Goal: Communication & Community: Share content

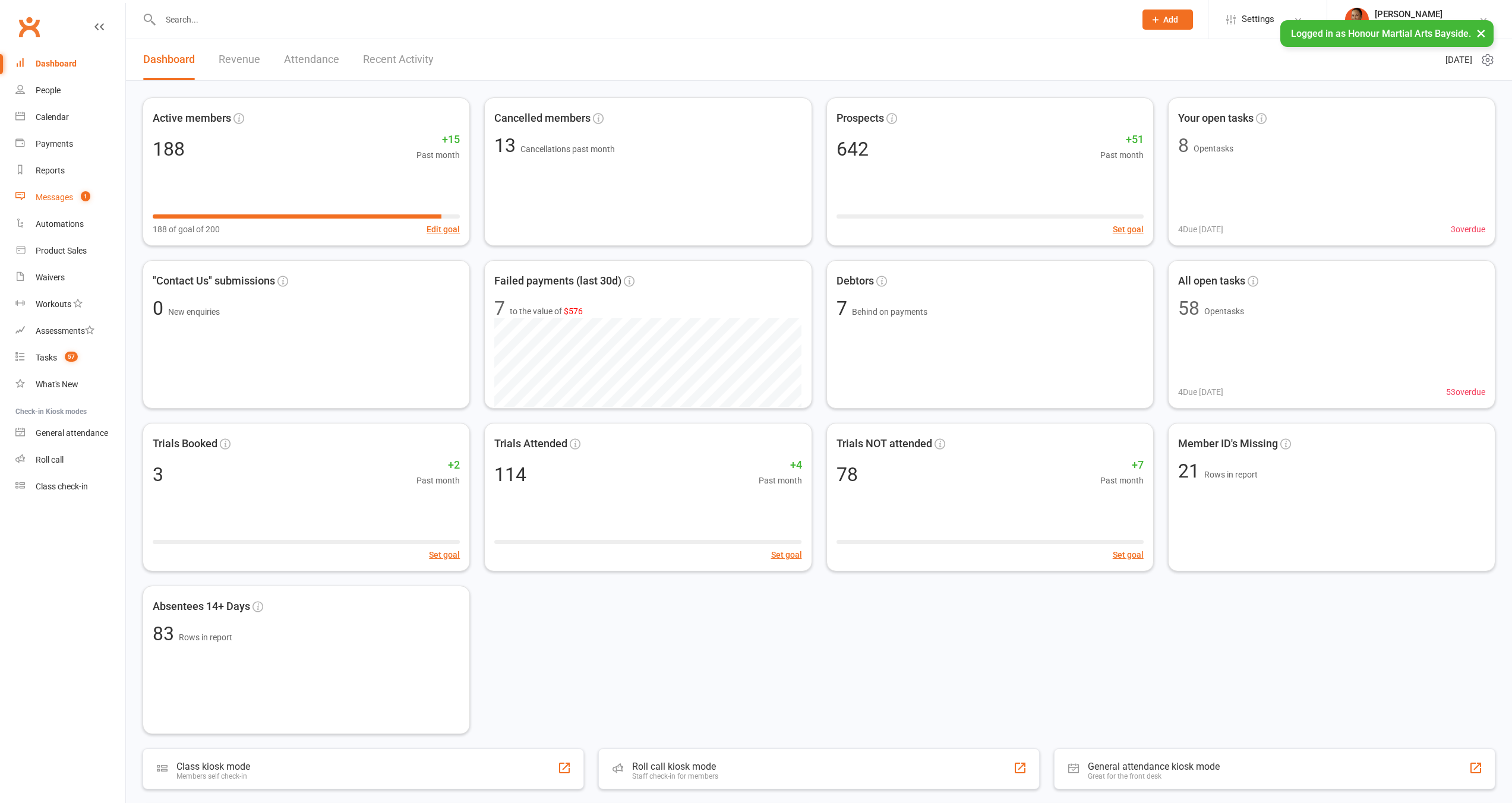
click at [69, 184] on link "Messages 1" at bounding box center [71, 197] width 110 height 27
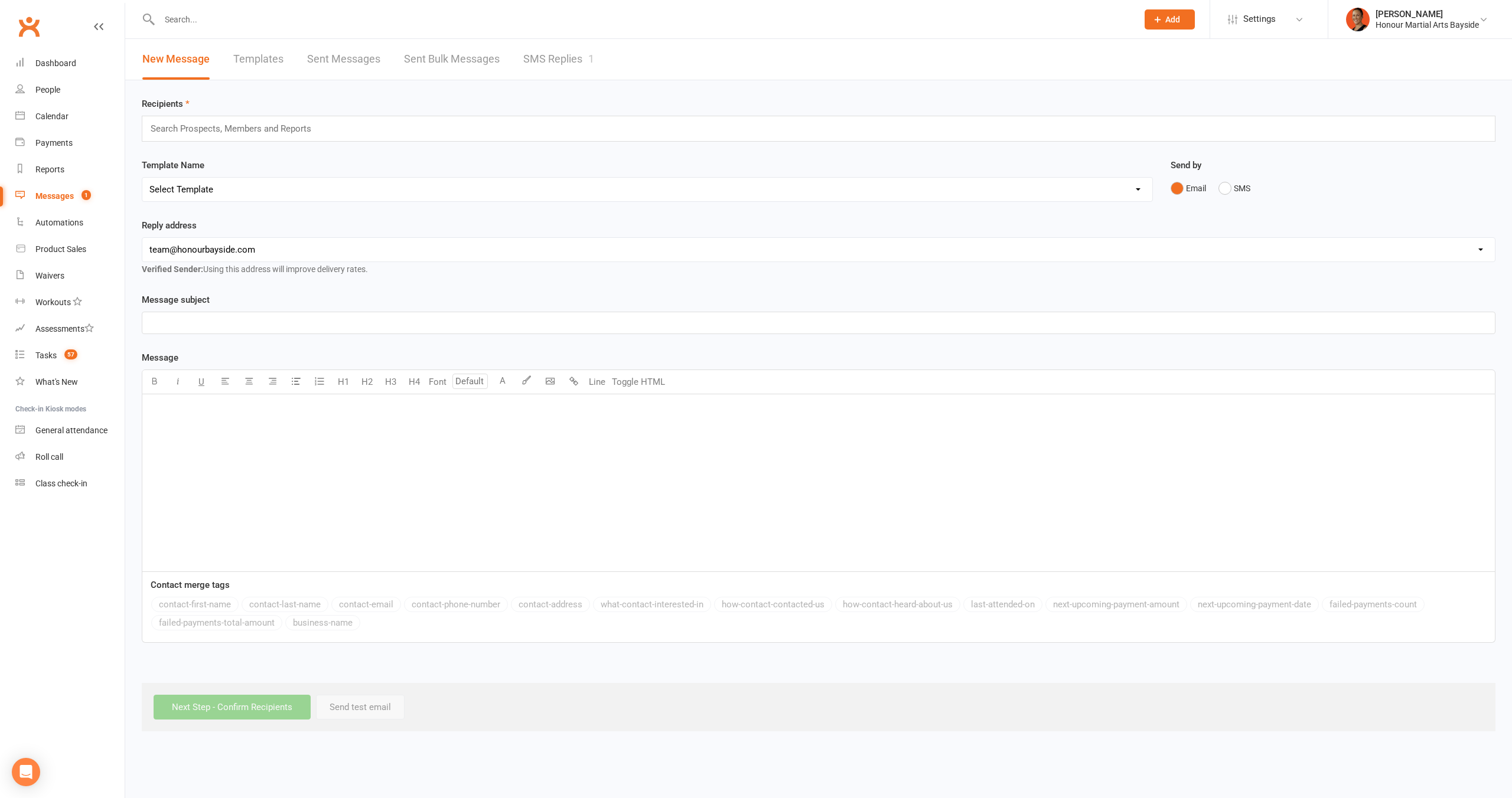
click at [562, 59] on link "SMS Replies 1" at bounding box center [558, 59] width 71 height 41
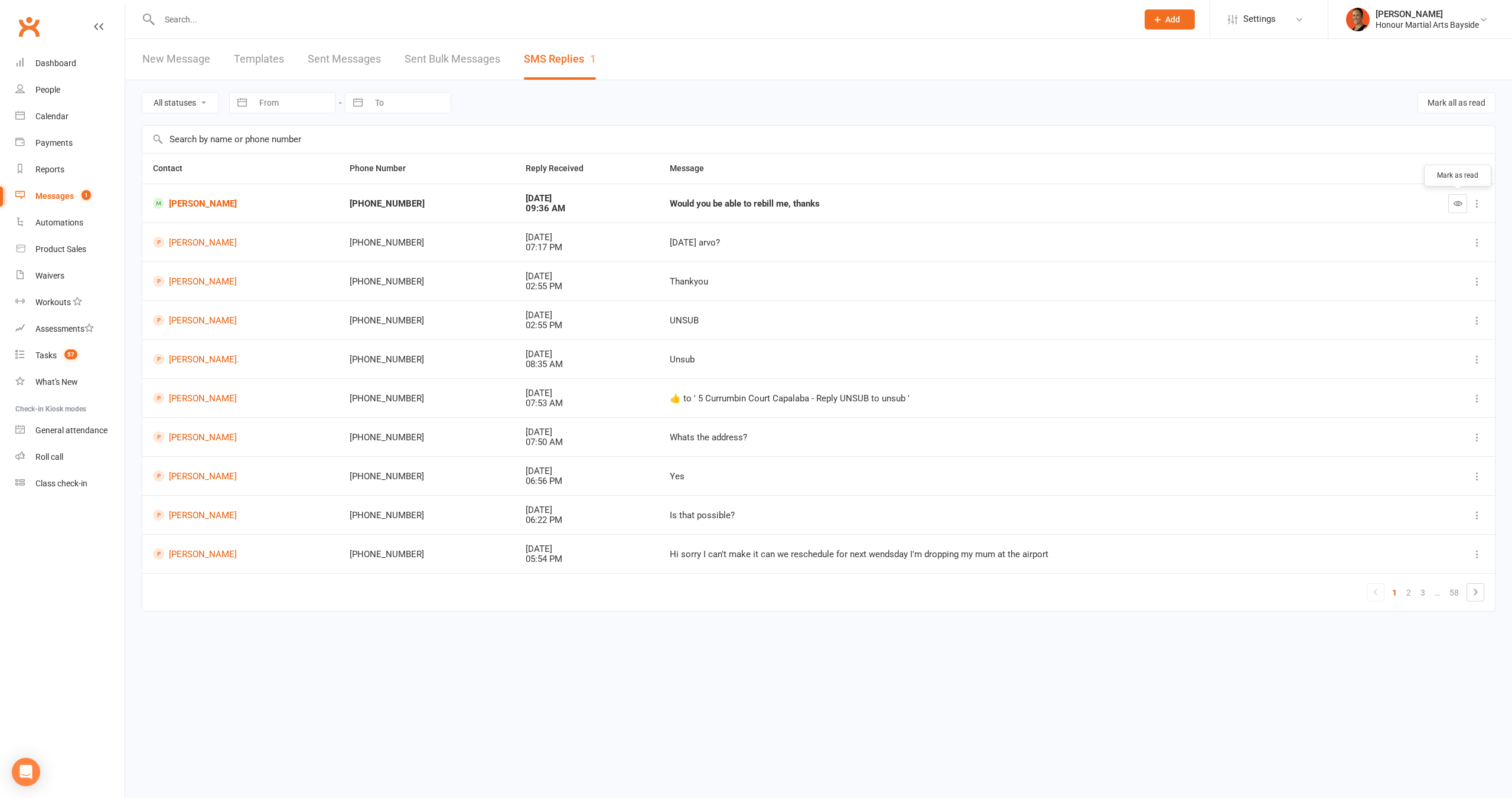
click at [1461, 204] on icon "button" at bounding box center [1459, 203] width 9 height 9
click at [216, 201] on link "[PERSON_NAME]" at bounding box center [244, 203] width 181 height 11
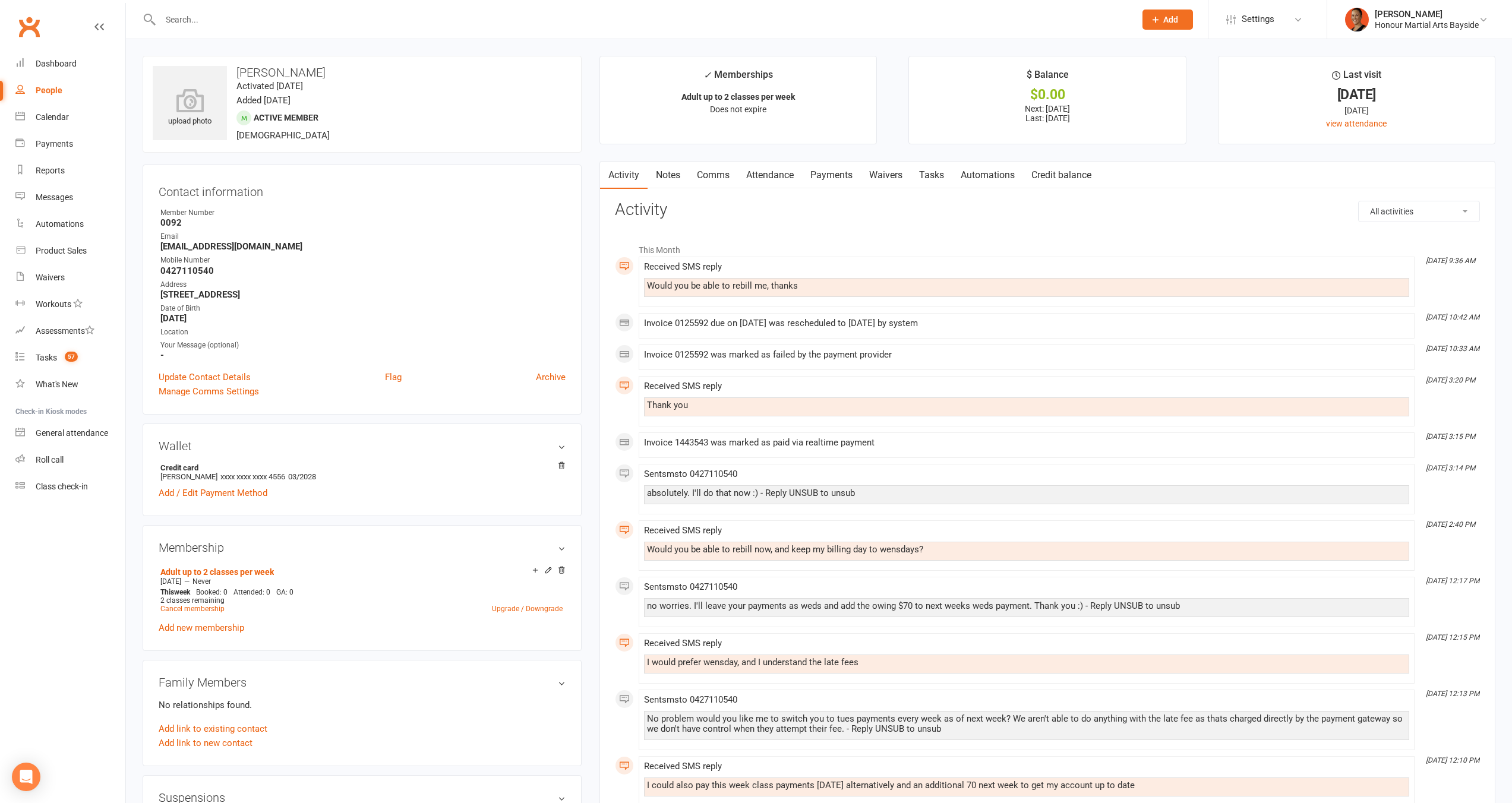
click at [838, 173] on link "Payments" at bounding box center [831, 175] width 59 height 27
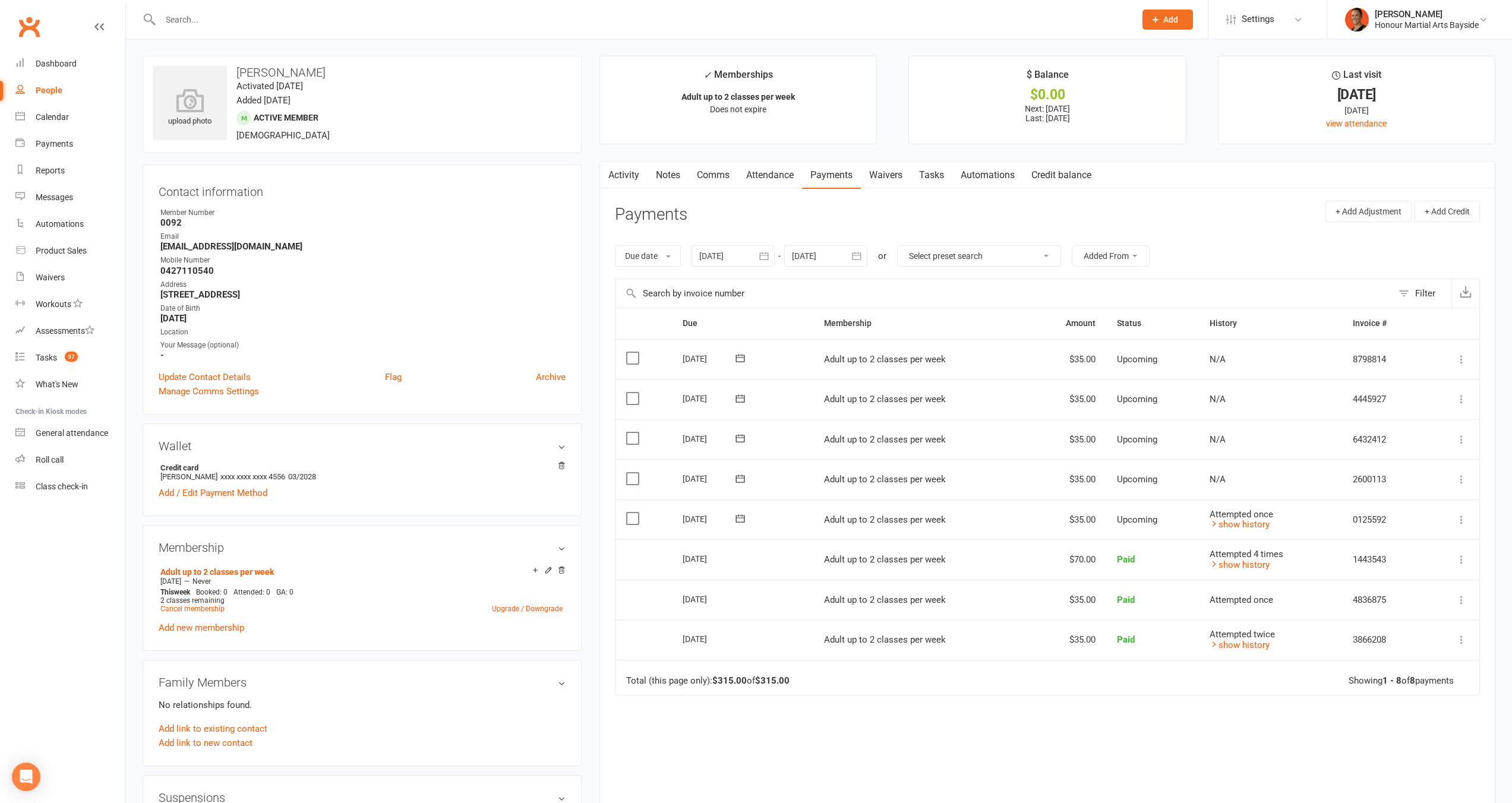
click at [1459, 517] on icon at bounding box center [1461, 520] width 12 height 12
click at [1381, 709] on link "Process now" at bounding box center [1397, 709] width 140 height 24
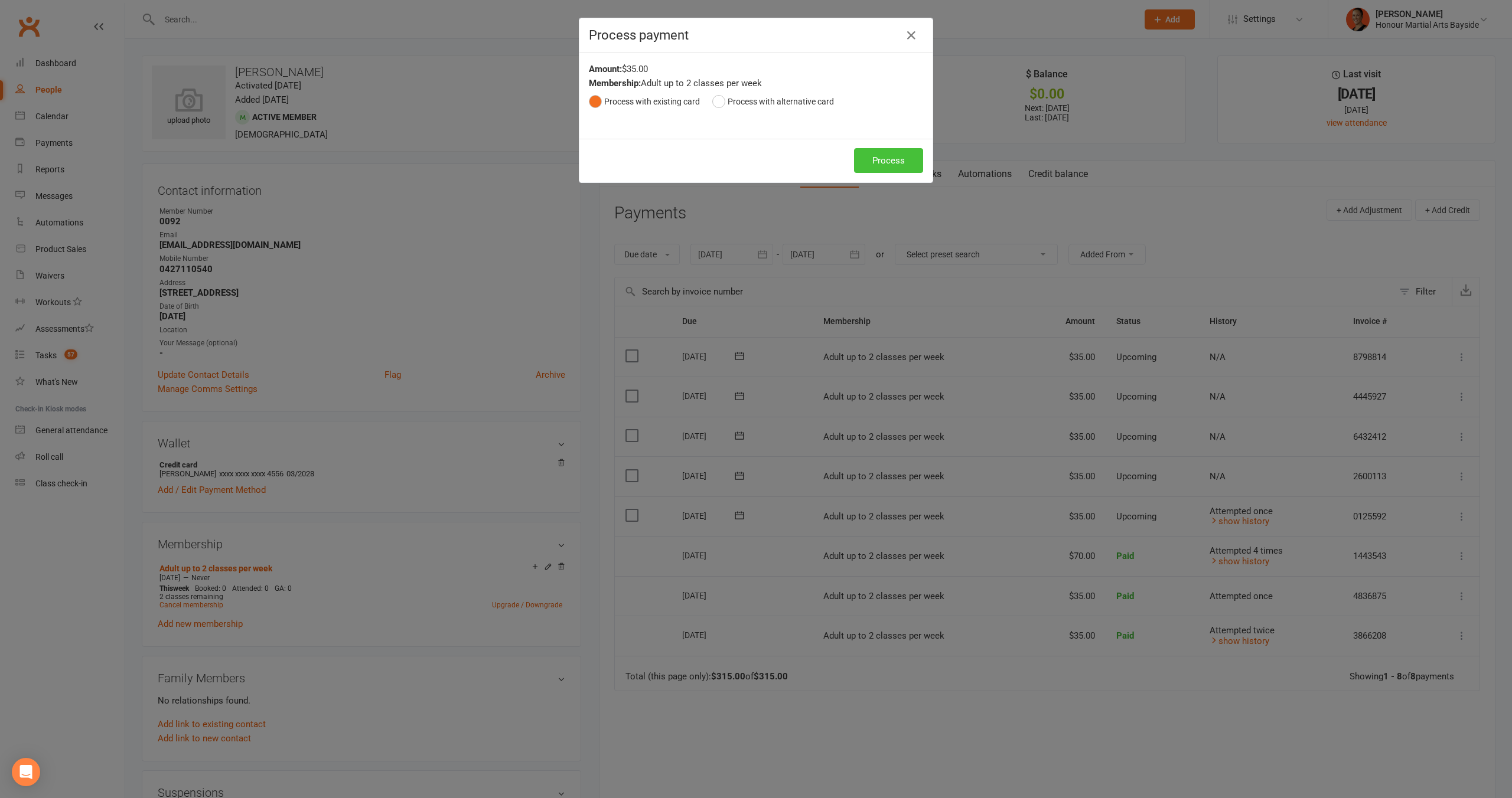
click at [907, 158] on button "Process" at bounding box center [889, 160] width 69 height 25
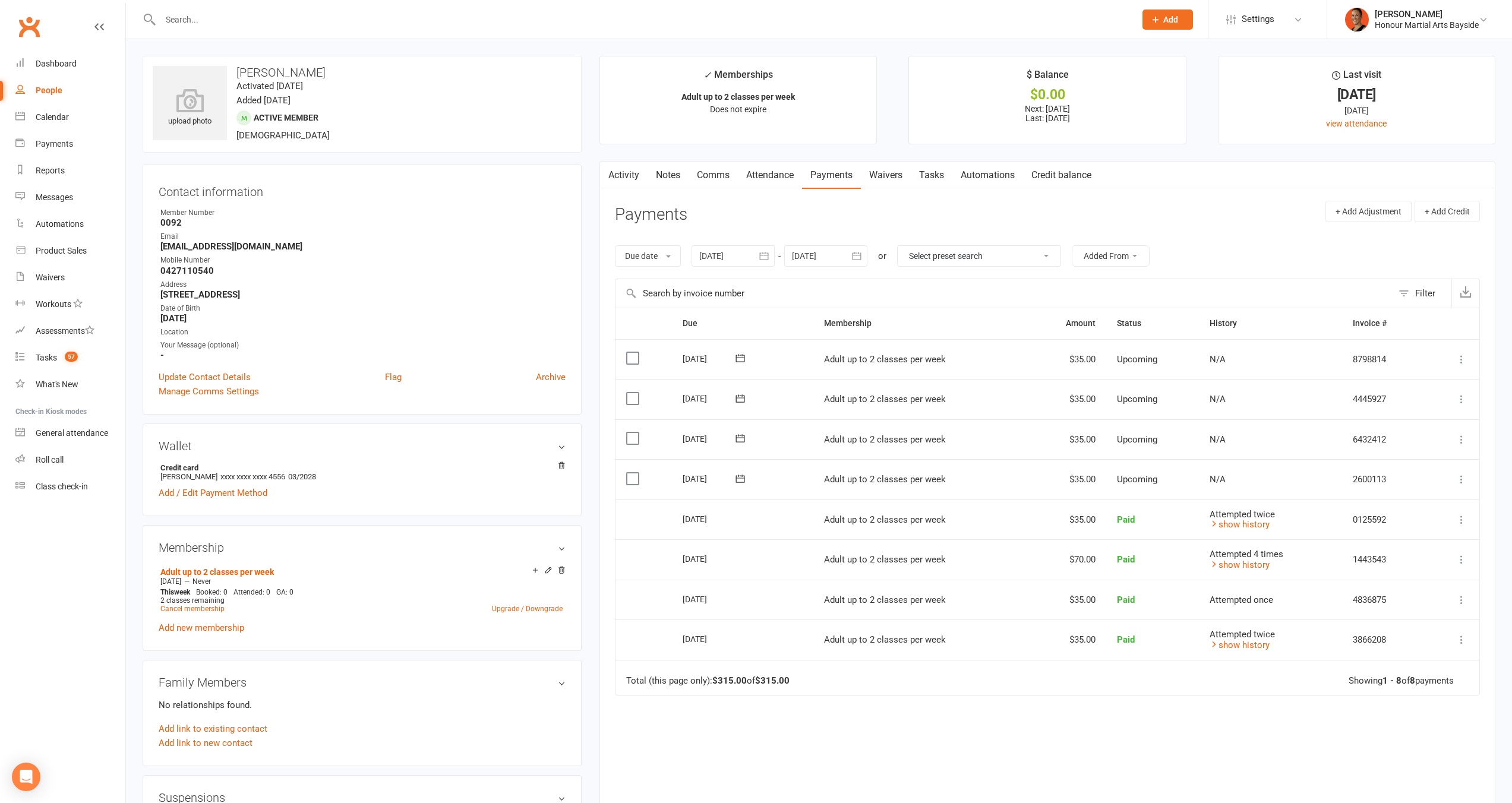
click at [702, 176] on link "Comms" at bounding box center [713, 175] width 49 height 27
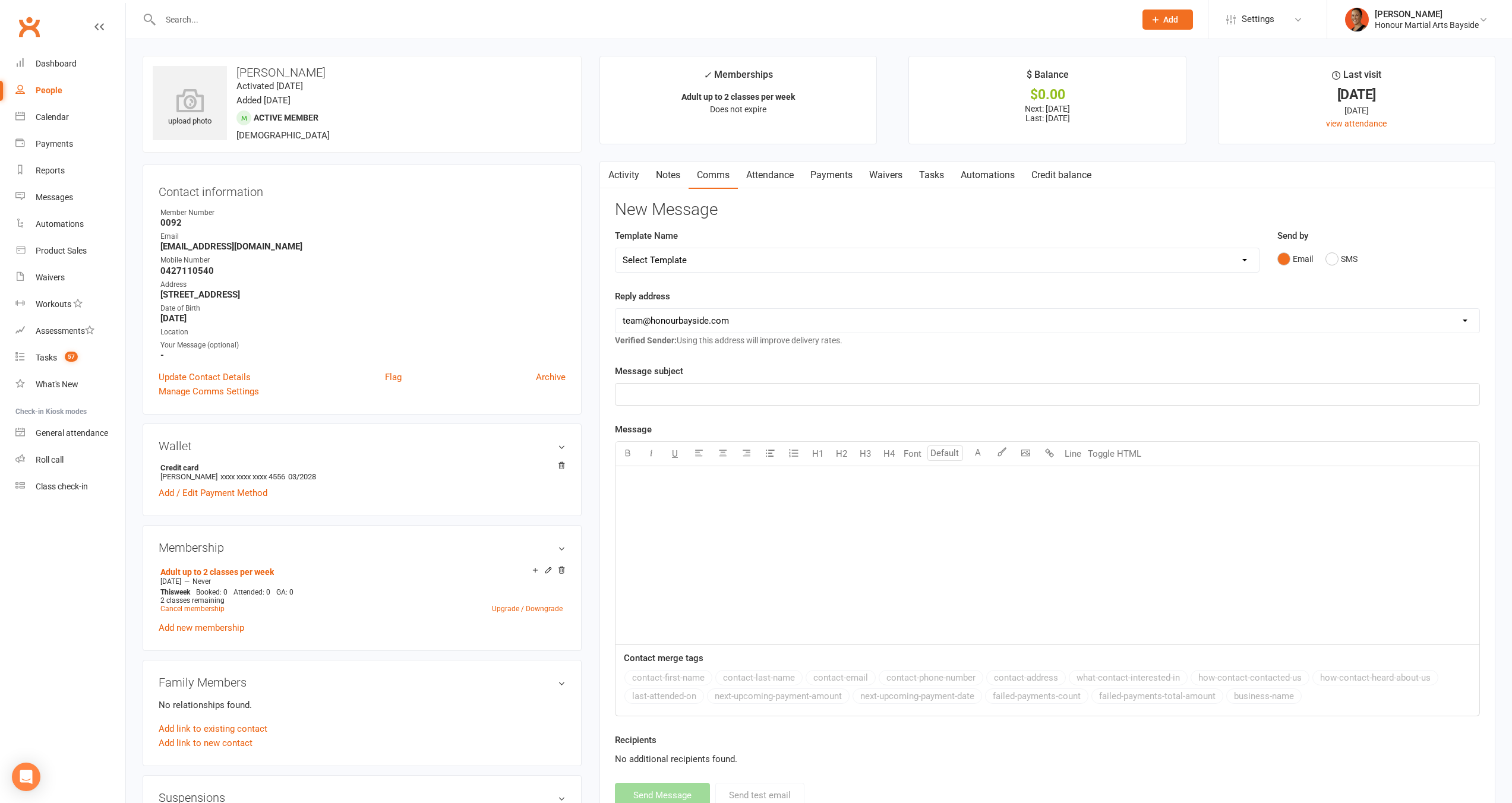
click at [644, 170] on link "Activity" at bounding box center [623, 175] width 47 height 27
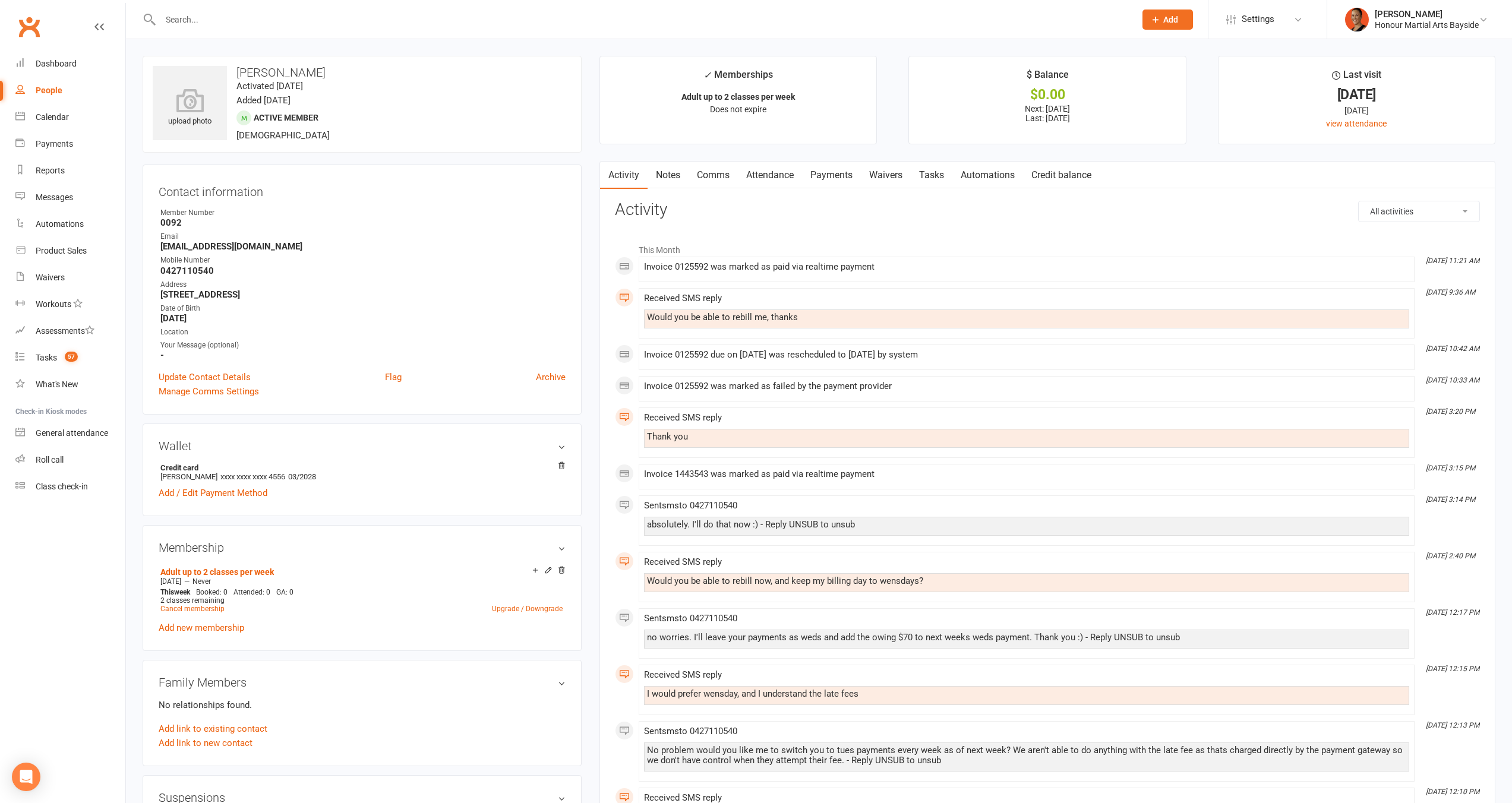
click at [831, 180] on link "Payments" at bounding box center [831, 175] width 59 height 27
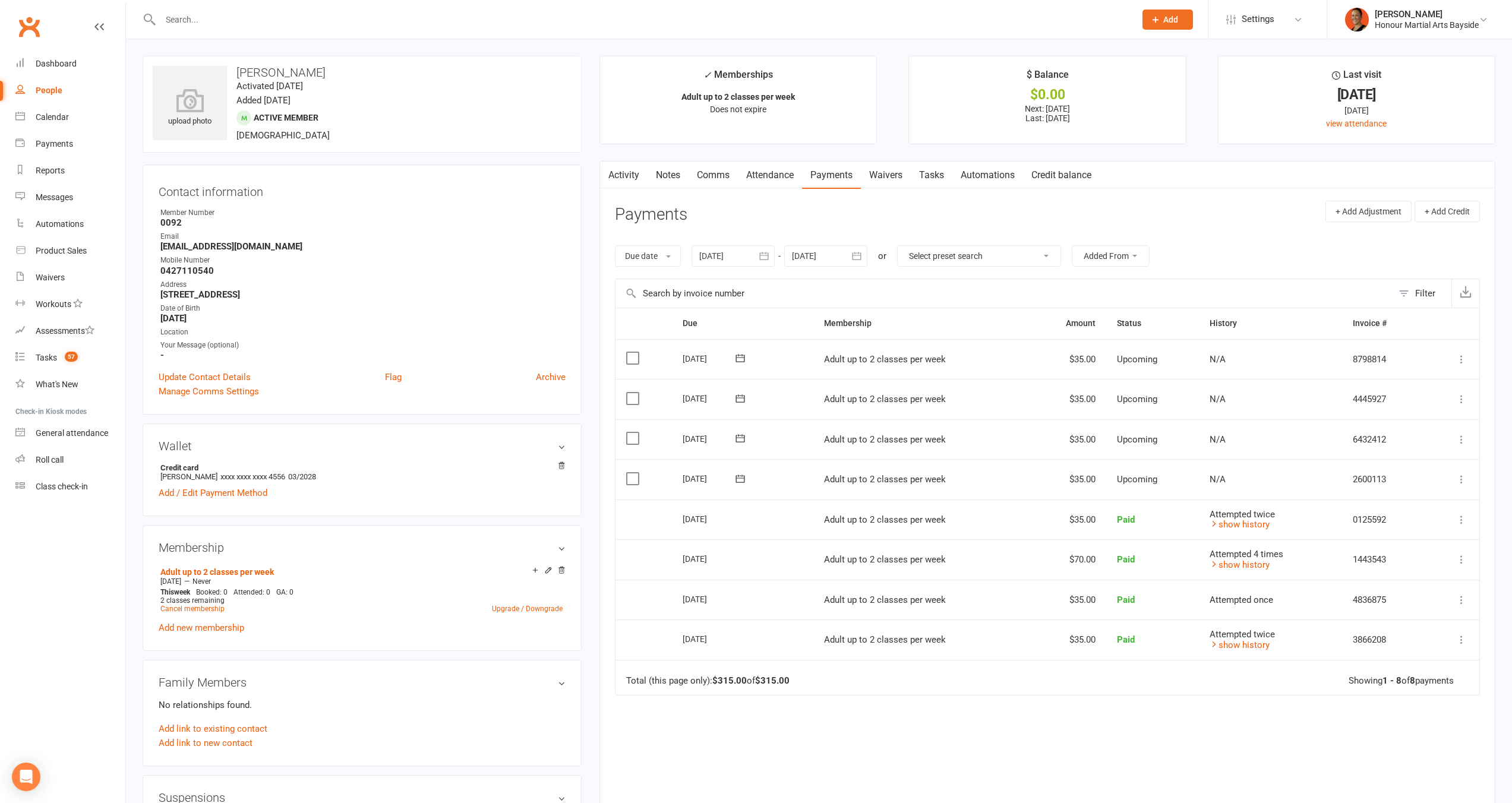
click at [707, 179] on link "Comms" at bounding box center [713, 175] width 49 height 27
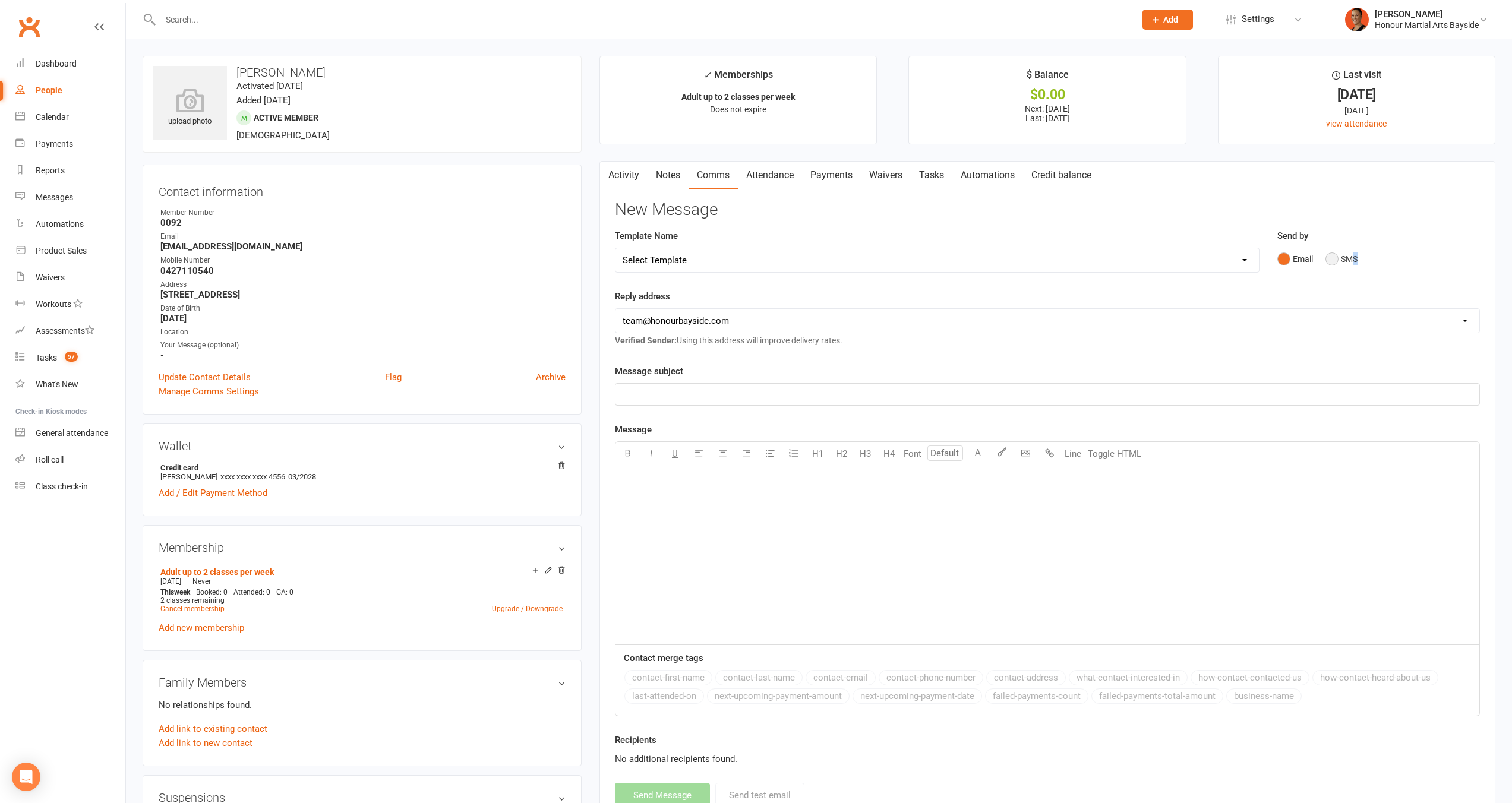
click at [1353, 257] on div "Email SMS" at bounding box center [1379, 259] width 203 height 23
drag, startPoint x: 1430, startPoint y: 255, endPoint x: 1384, endPoint y: 258, distance: 46.1
click at [1430, 255] on div "Email SMS" at bounding box center [1379, 259] width 203 height 23
click at [1335, 256] on button "SMS" at bounding box center [1341, 259] width 32 height 23
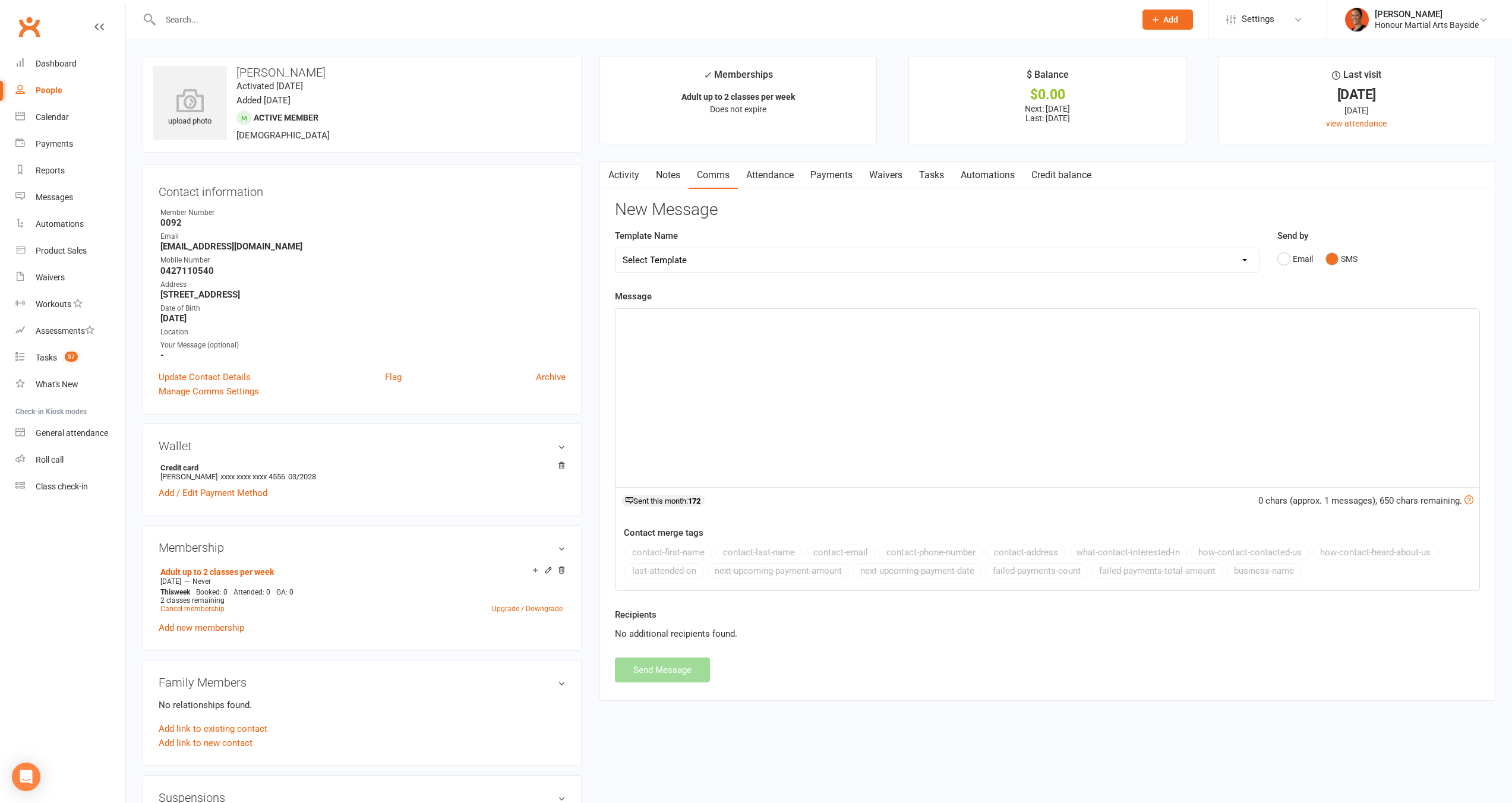
click at [1256, 380] on div "﻿" at bounding box center [1047, 397] width 864 height 178
click at [686, 656] on div "Recipients No additional recipients found." at bounding box center [1047, 632] width 882 height 50
click at [669, 676] on button "Send Message" at bounding box center [662, 670] width 95 height 25
